Goal: Information Seeking & Learning: Learn about a topic

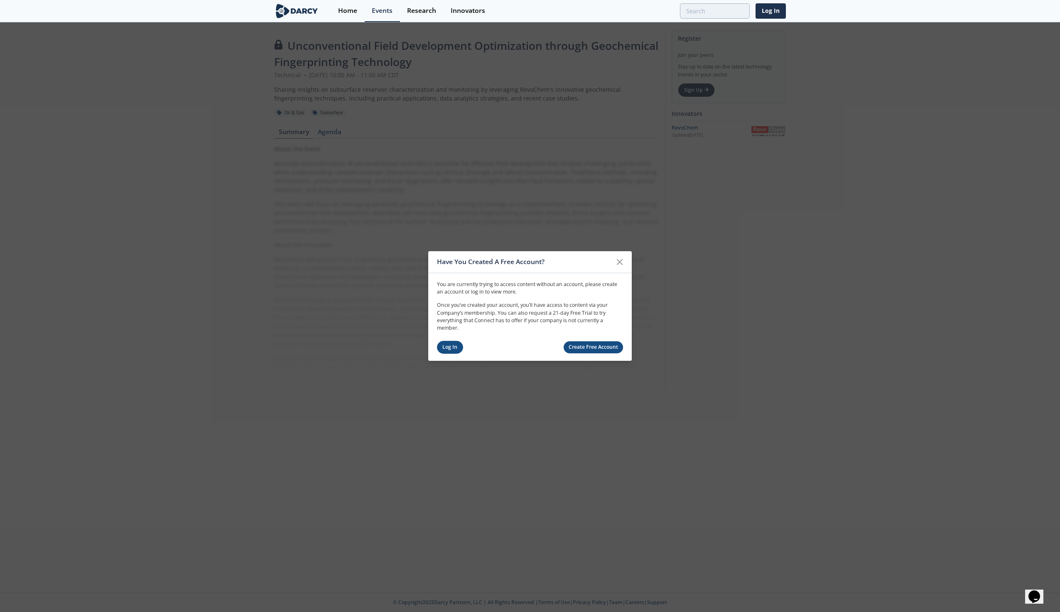
click at [446, 343] on link "Log In" at bounding box center [450, 347] width 26 height 13
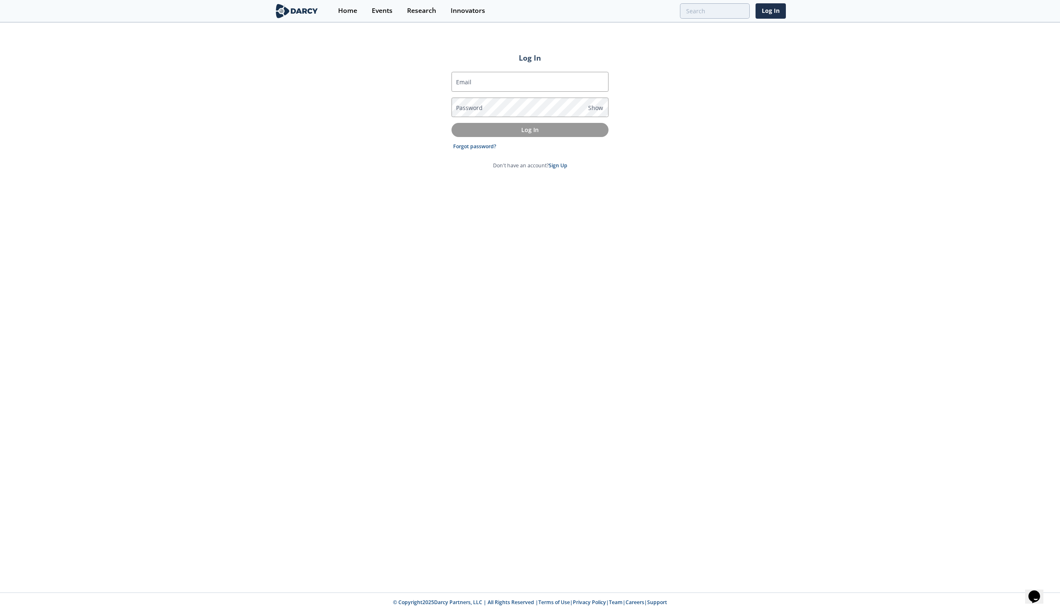
type input "[PERSON_NAME][EMAIL_ADDRESS][DOMAIN_NAME]"
click at [552, 130] on p "Log In" at bounding box center [529, 129] width 145 height 9
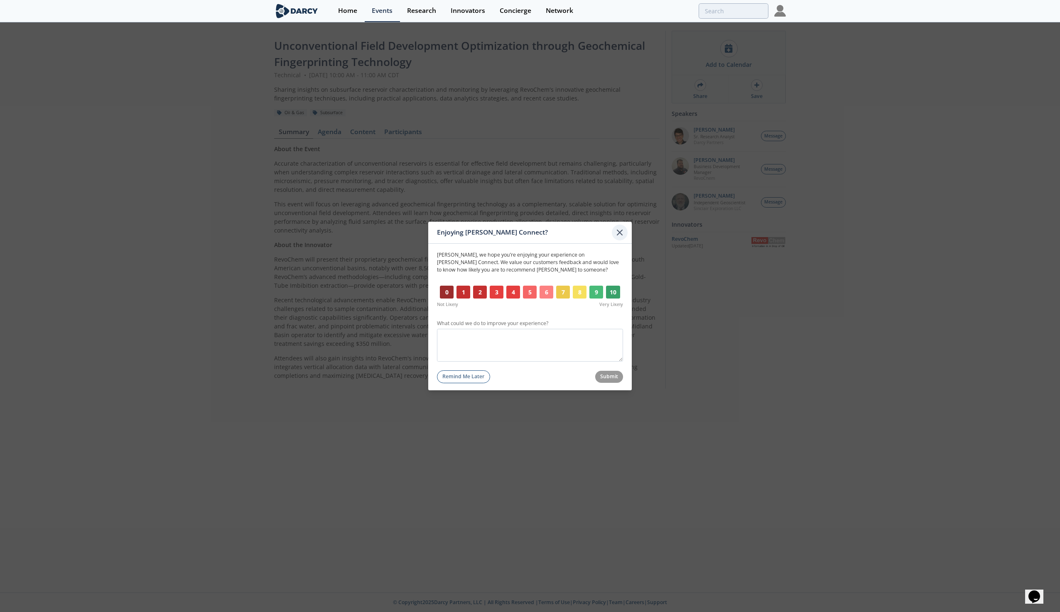
click at [614, 235] on div at bounding box center [620, 233] width 16 height 16
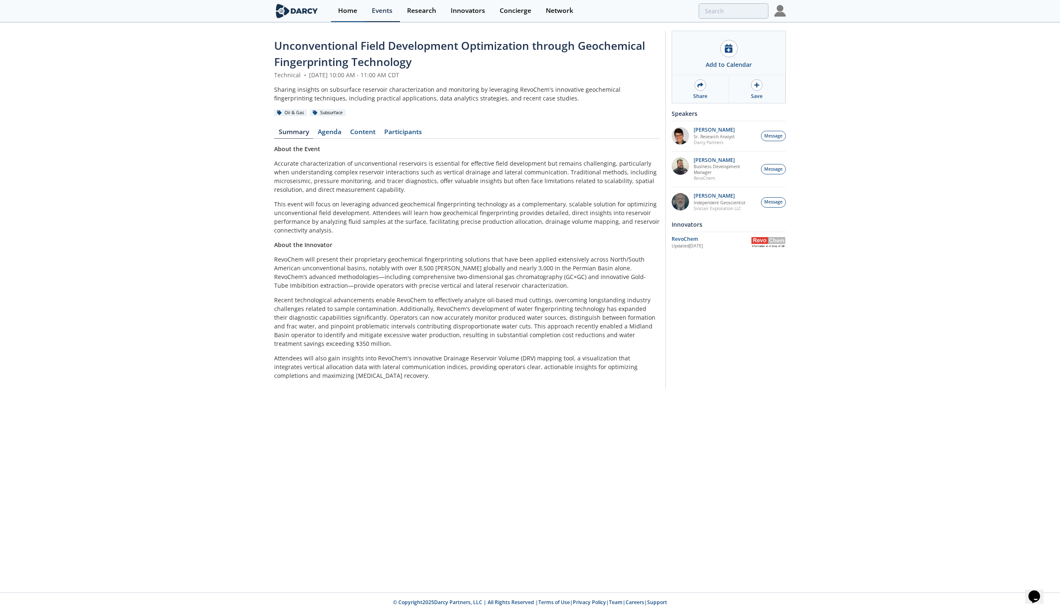
click at [347, 14] on div "Home" at bounding box center [347, 10] width 19 height 7
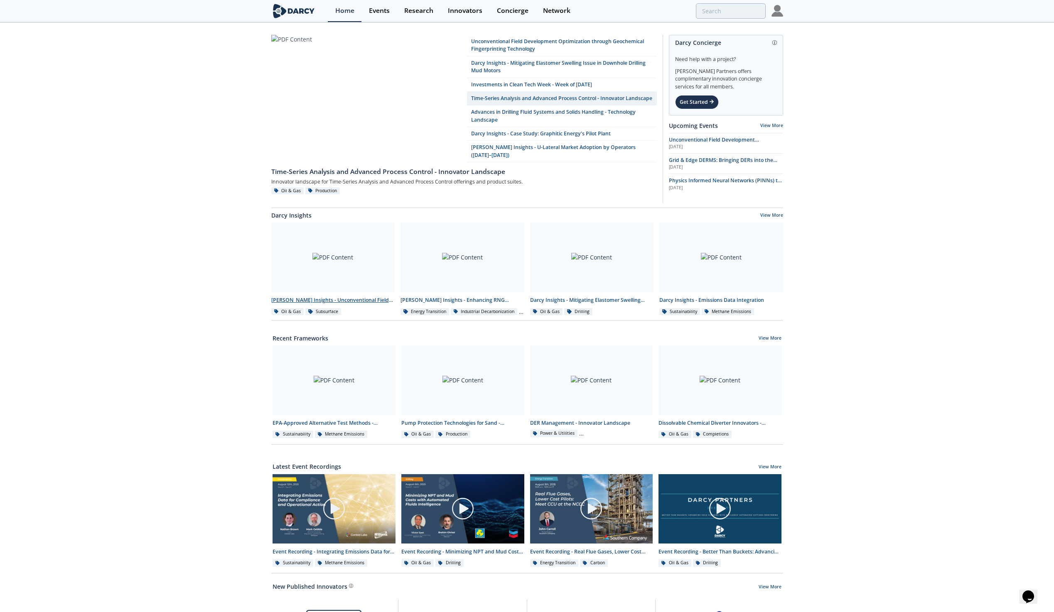
click at [354, 269] on div at bounding box center [333, 258] width 124 height 70
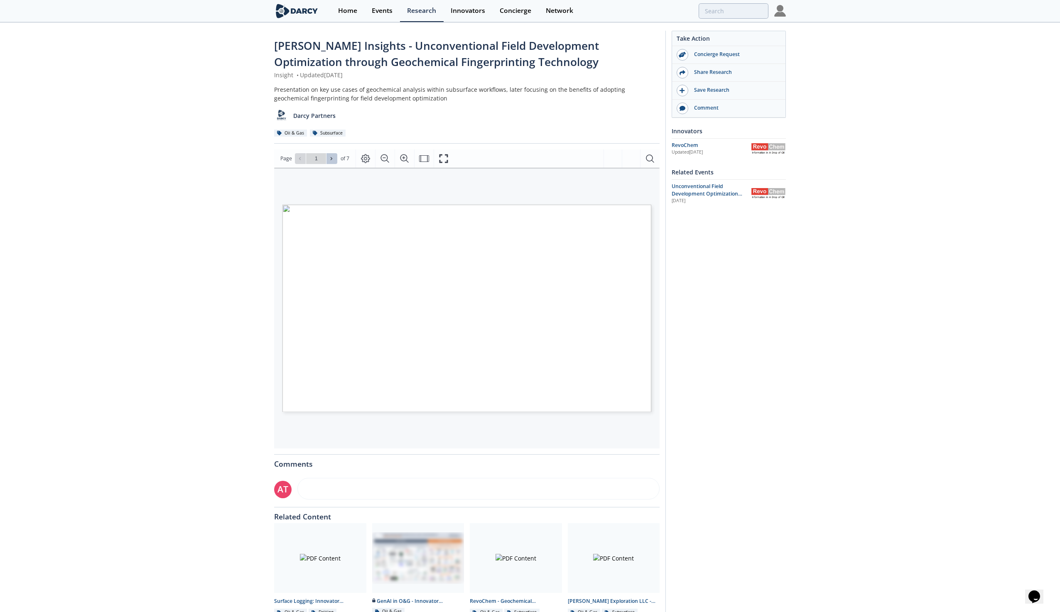
click at [333, 157] on icon at bounding box center [331, 158] width 5 height 5
type input "2"
click at [333, 157] on icon at bounding box center [331, 158] width 5 height 5
click at [302, 161] on span at bounding box center [300, 159] width 6 height 6
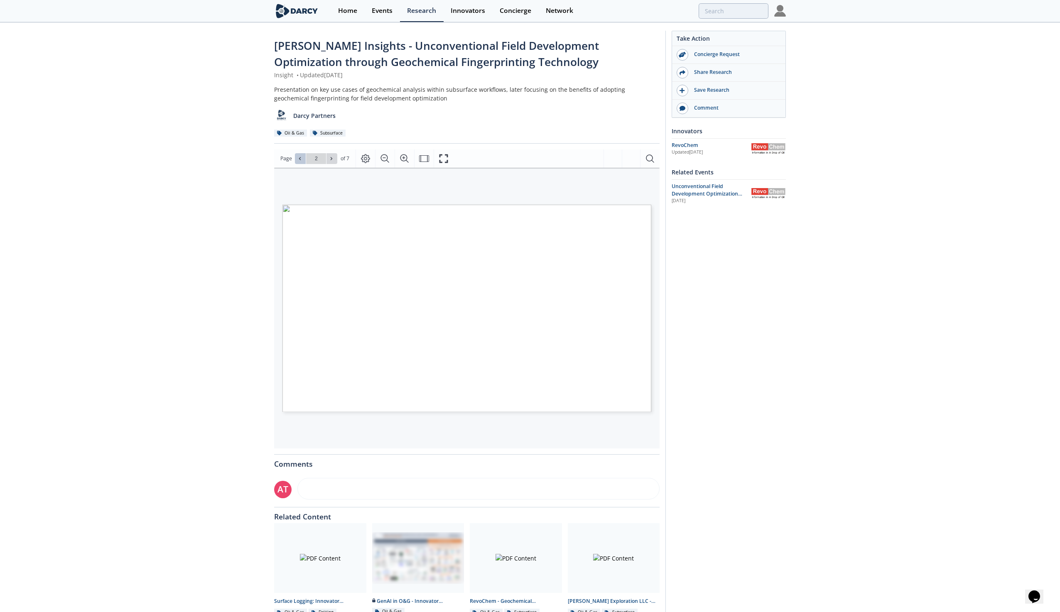
type input "1"
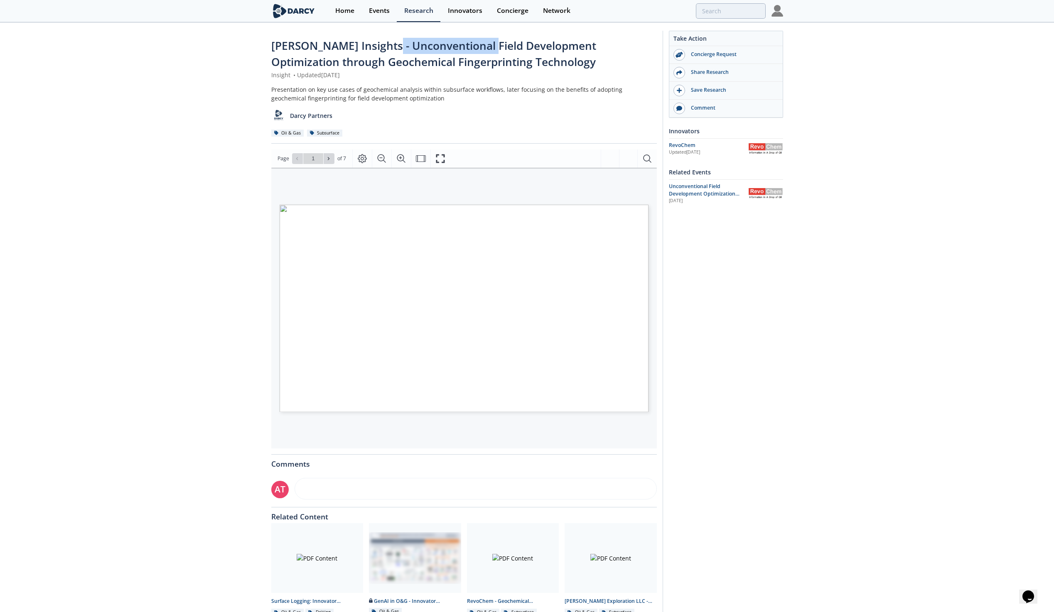
drag, startPoint x: 387, startPoint y: 47, endPoint x: 485, endPoint y: 52, distance: 98.2
click at [485, 52] on span "[PERSON_NAME] Insights - Unconventional Field Development Optimization through …" at bounding box center [433, 53] width 325 height 31
drag, startPoint x: 485, startPoint y: 52, endPoint x: 458, endPoint y: 72, distance: 33.3
click at [458, 72] on div "Insight • Updated [DATE]" at bounding box center [463, 75] width 385 height 9
drag, startPoint x: 306, startPoint y: 89, endPoint x: 324, endPoint y: 89, distance: 17.4
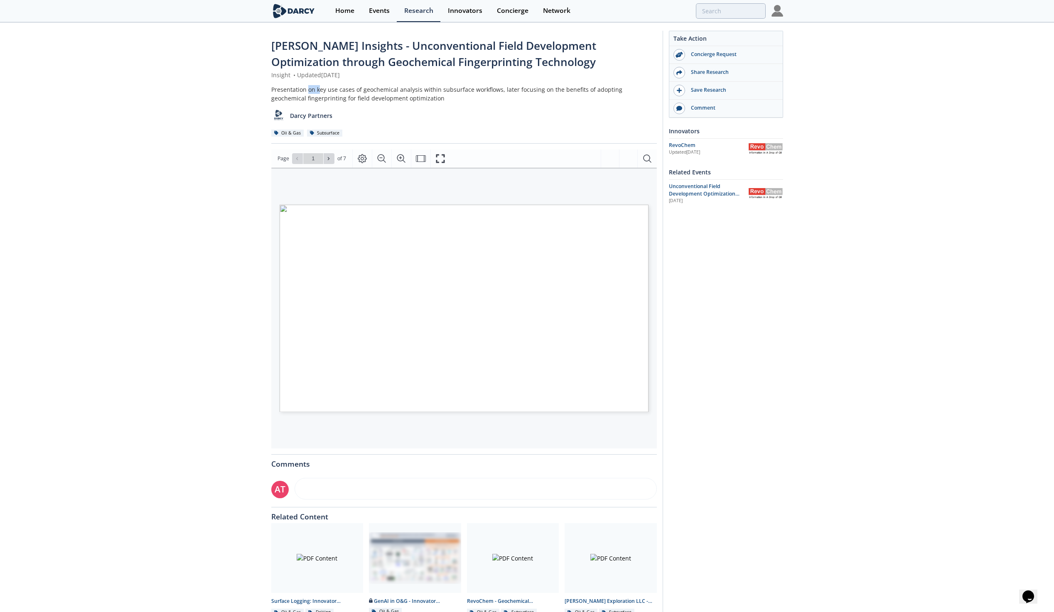
click at [324, 89] on div "Presentation on key use cases of geochemical analysis within subsurface workflo…" at bounding box center [463, 93] width 385 height 17
drag, startPoint x: 324, startPoint y: 89, endPoint x: 360, endPoint y: 89, distance: 36.5
click at [360, 88] on div "Presentation on key use cases of geochemical analysis within subsurface workflo…" at bounding box center [463, 93] width 385 height 17
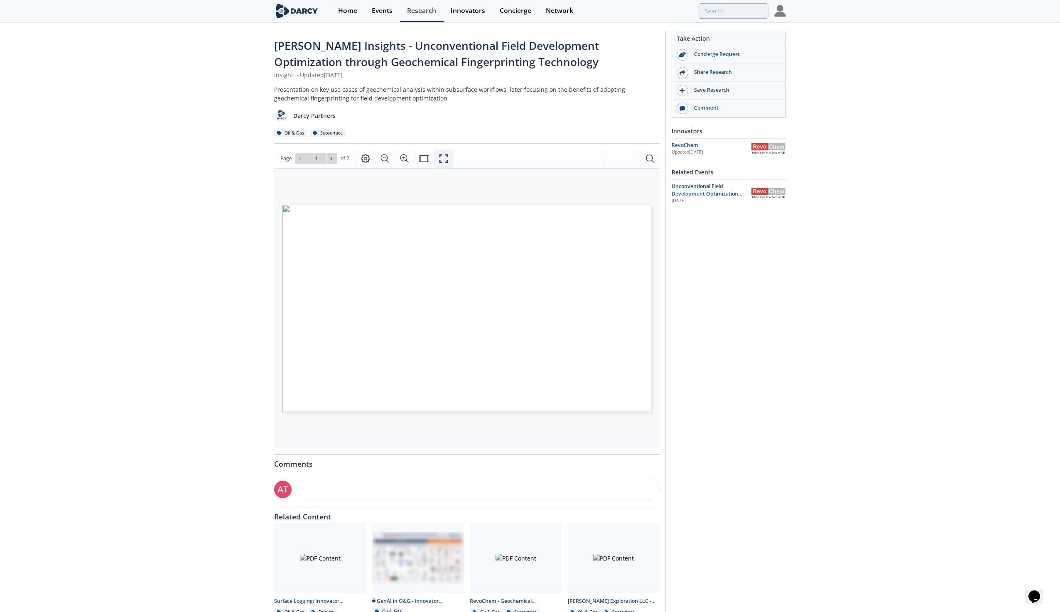
click at [443, 156] on icon "Fullscreen" at bounding box center [444, 159] width 10 height 10
